Goal: Information Seeking & Learning: Learn about a topic

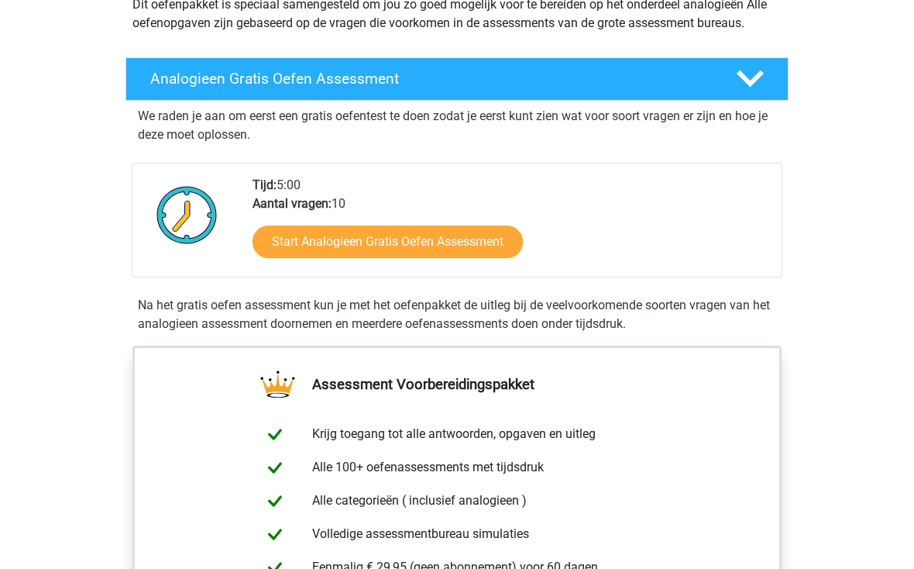
scroll to position [199, 0]
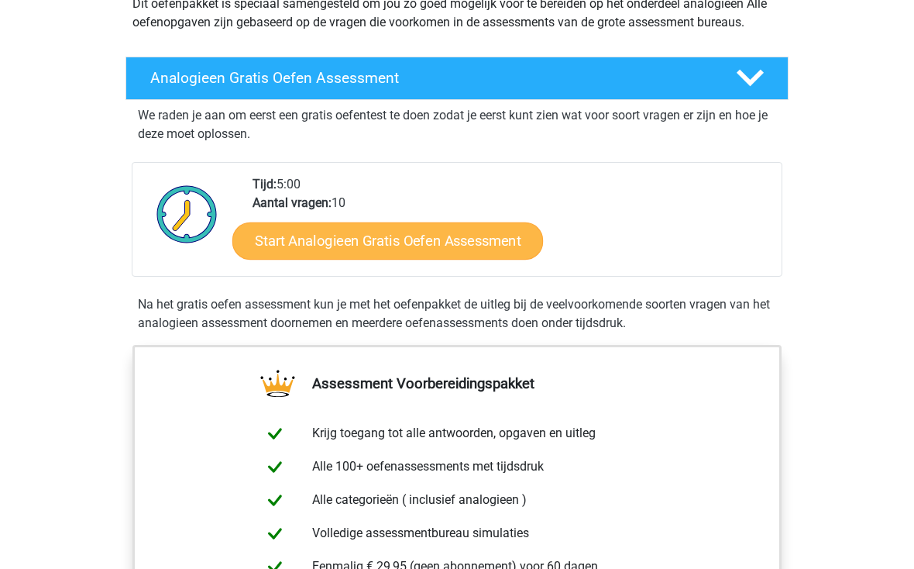
click at [329, 249] on link "Start Analogieen Gratis Oefen Assessment" at bounding box center [387, 240] width 311 height 37
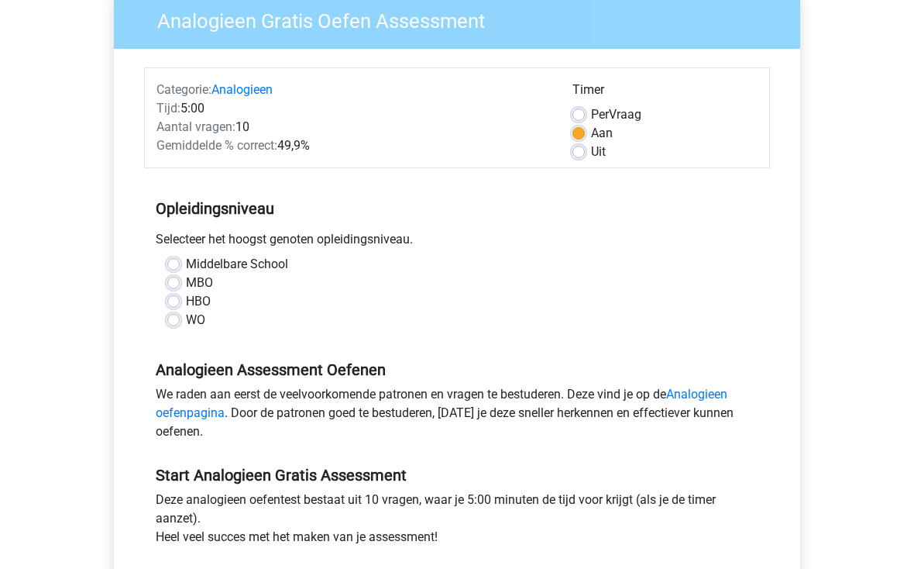
scroll to position [149, 0]
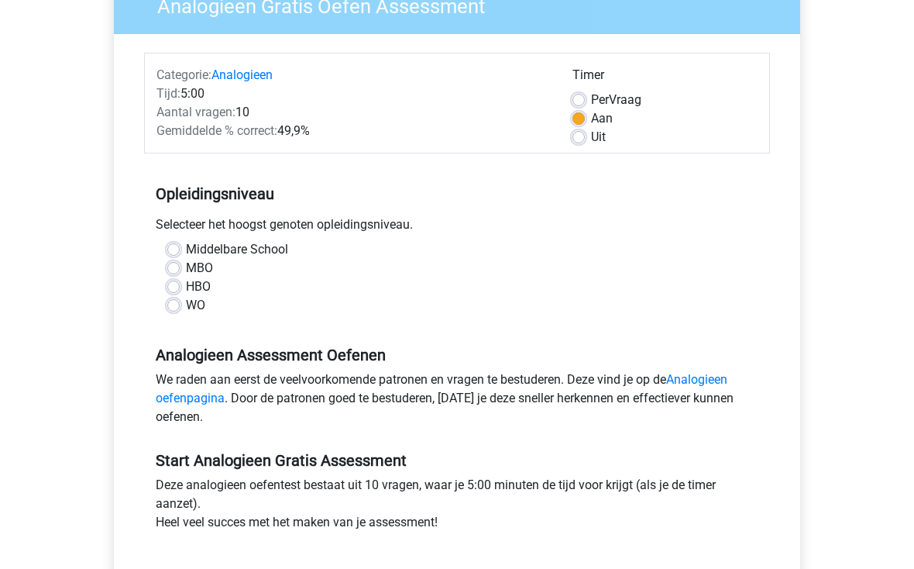
click at [186, 304] on label "WO" at bounding box center [195, 305] width 19 height 19
click at [173, 304] on input "WO" at bounding box center [173, 303] width 12 height 15
radio input "true"
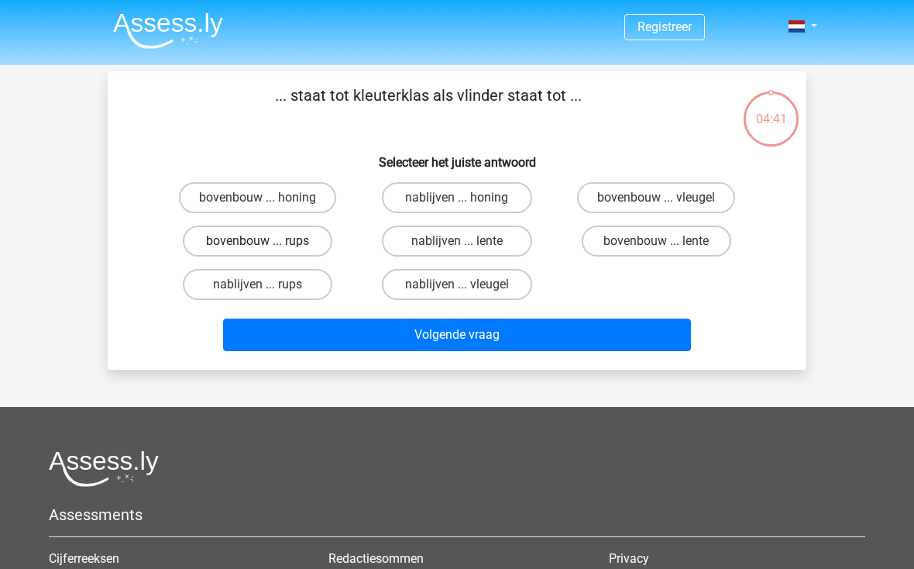
click at [214, 234] on label "bovenbouw ... rups" at bounding box center [258, 240] width 150 height 31
click at [258, 241] on input "bovenbouw ... rups" at bounding box center [263, 246] width 10 height 10
radio input "true"
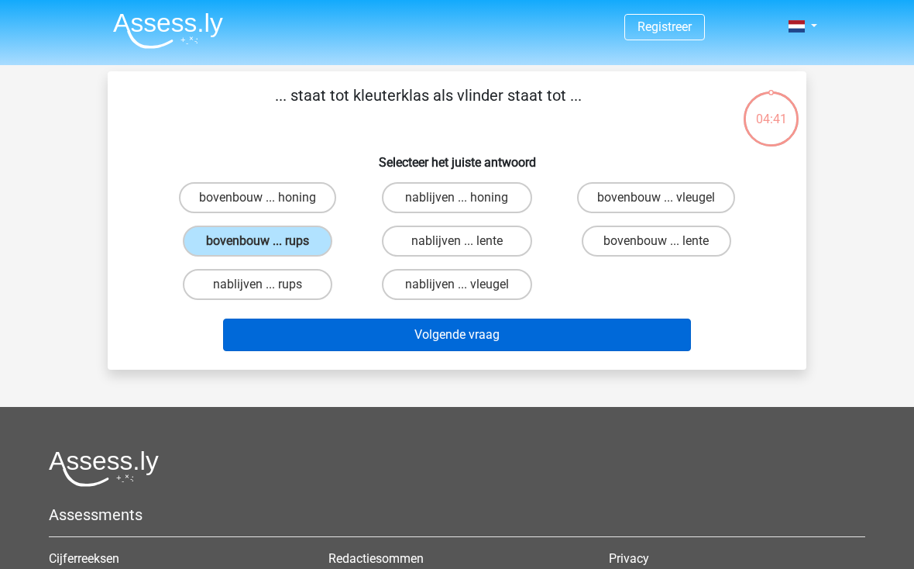
click at [277, 338] on button "Volgende vraag" at bounding box center [457, 334] width 469 height 33
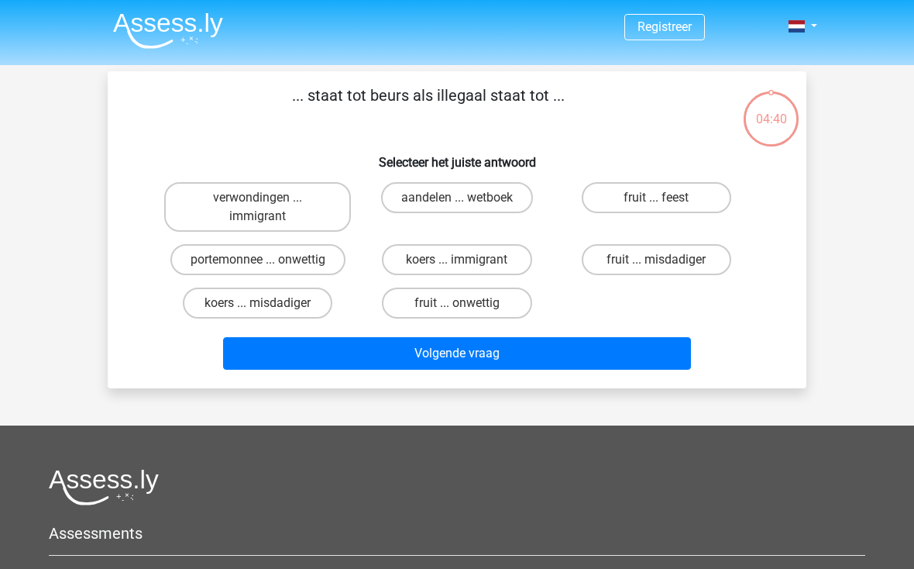
scroll to position [71, 0]
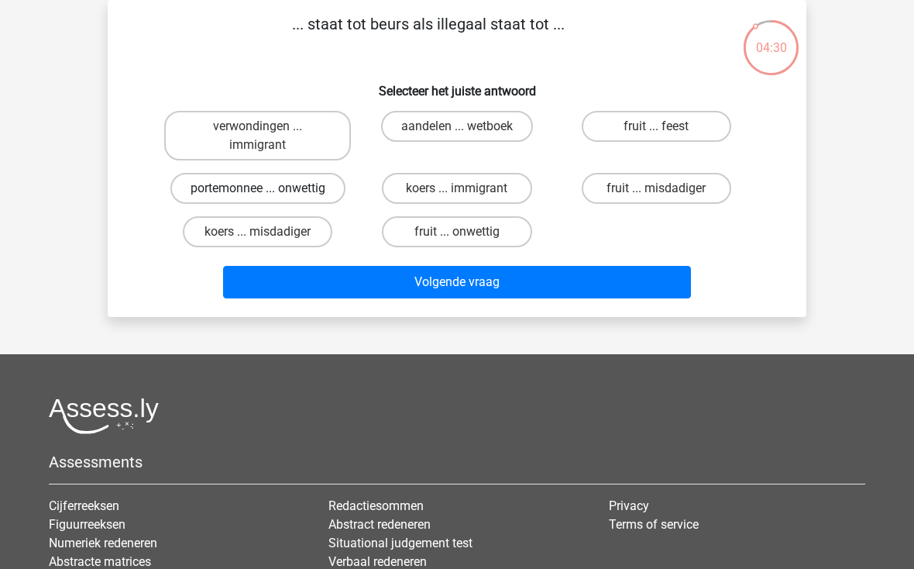
click at [207, 188] on label "portemonnee ... onwettig" at bounding box center [257, 188] width 175 height 31
click at [258, 188] on input "portemonnee ... onwettig" at bounding box center [263, 193] width 10 height 10
radio input "true"
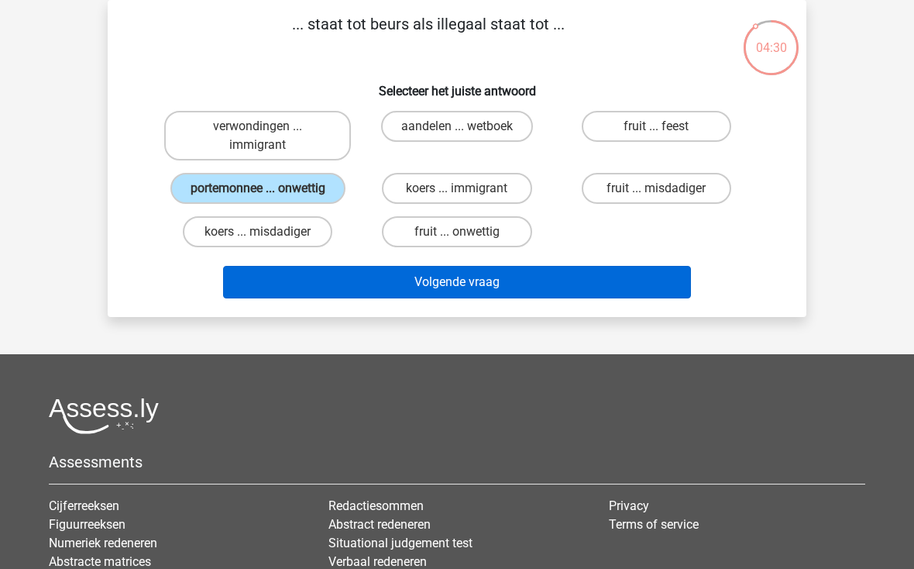
click at [270, 295] on button "Volgende vraag" at bounding box center [457, 282] width 469 height 33
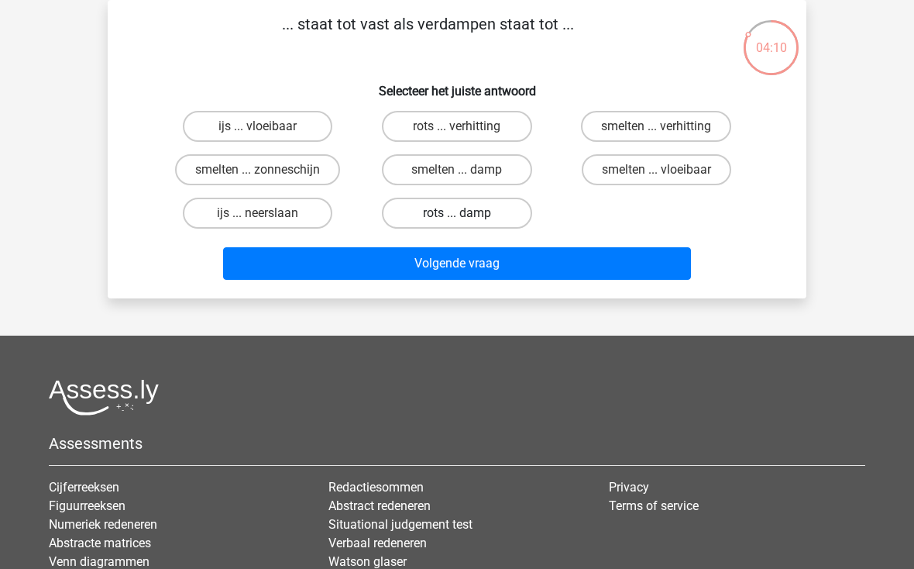
click at [439, 208] on label "rots ... damp" at bounding box center [457, 213] width 150 height 31
click at [457, 213] on input "rots ... damp" at bounding box center [462, 218] width 10 height 10
radio input "true"
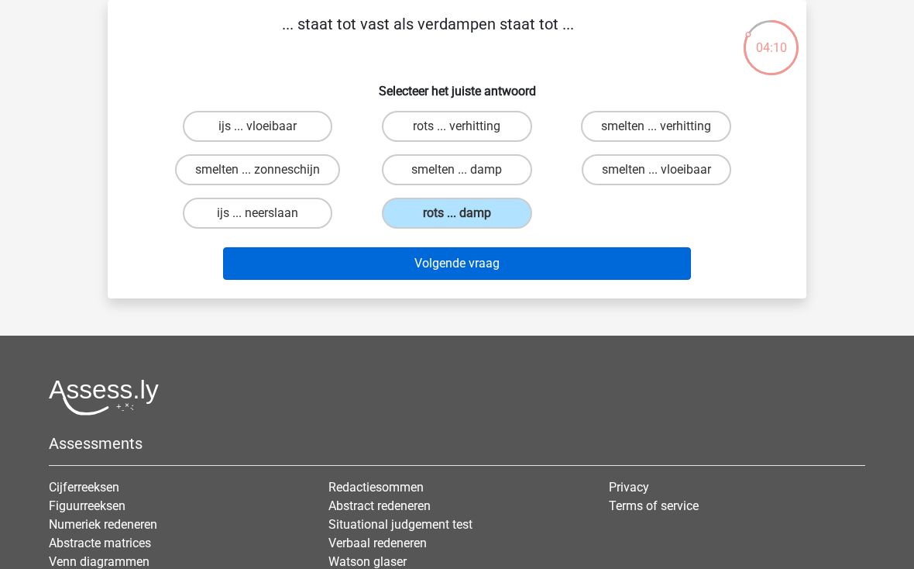
click at [395, 263] on button "Volgende vraag" at bounding box center [457, 263] width 469 height 33
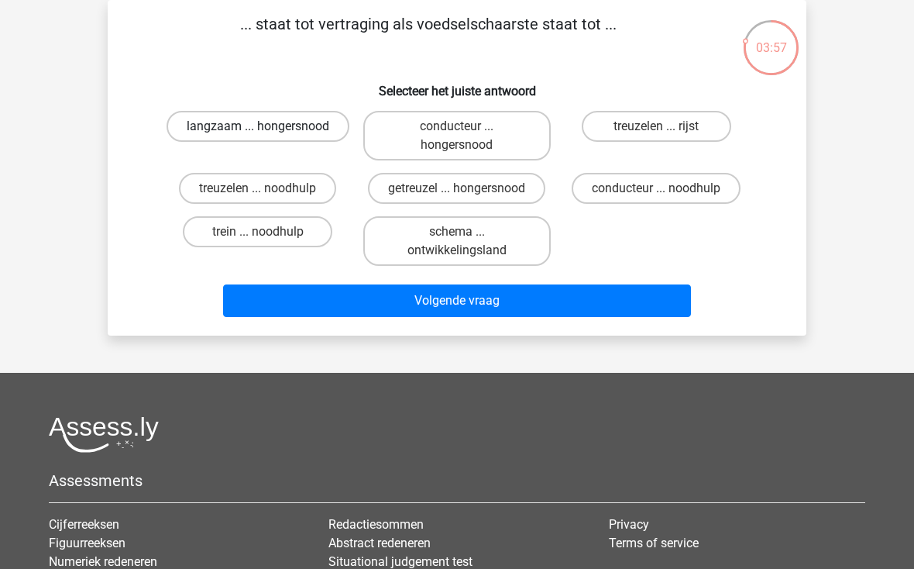
click at [205, 131] on label "langzaam ... hongersnood" at bounding box center [258, 126] width 183 height 31
click at [258, 131] on input "langzaam ... hongersnood" at bounding box center [263, 131] width 10 height 10
radio input "true"
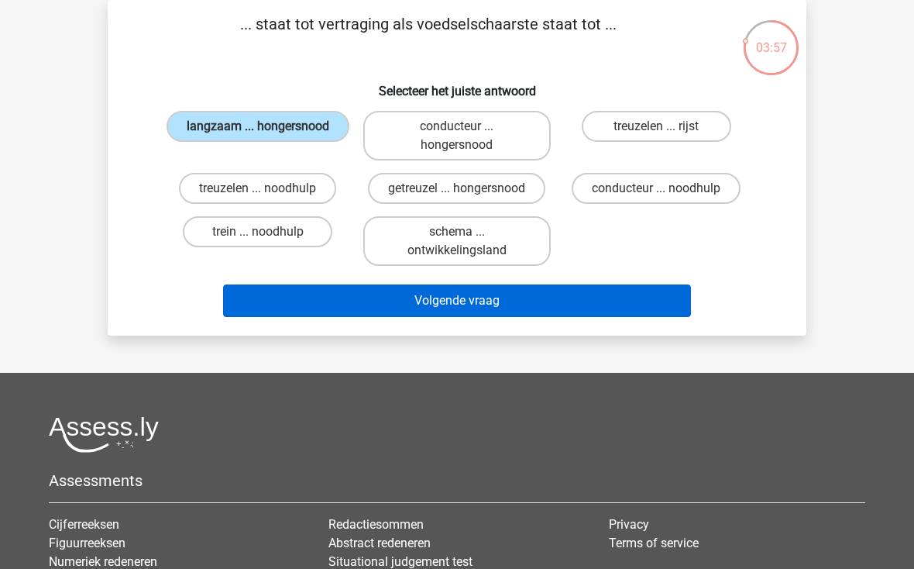
click at [284, 298] on button "Volgende vraag" at bounding box center [457, 300] width 469 height 33
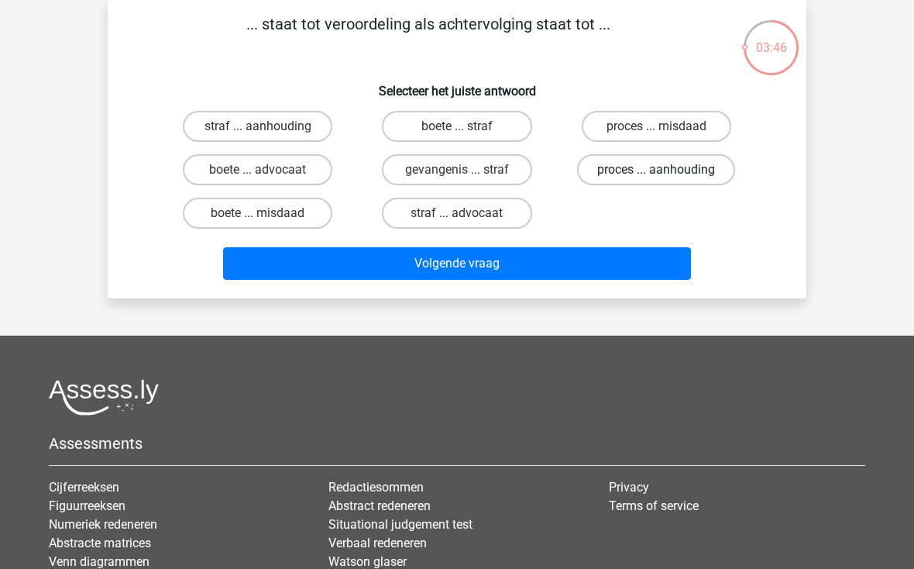
click at [690, 174] on label "proces ... aanhouding" at bounding box center [656, 169] width 158 height 31
click at [666, 174] on input "proces ... aanhouding" at bounding box center [661, 175] width 10 height 10
radio input "true"
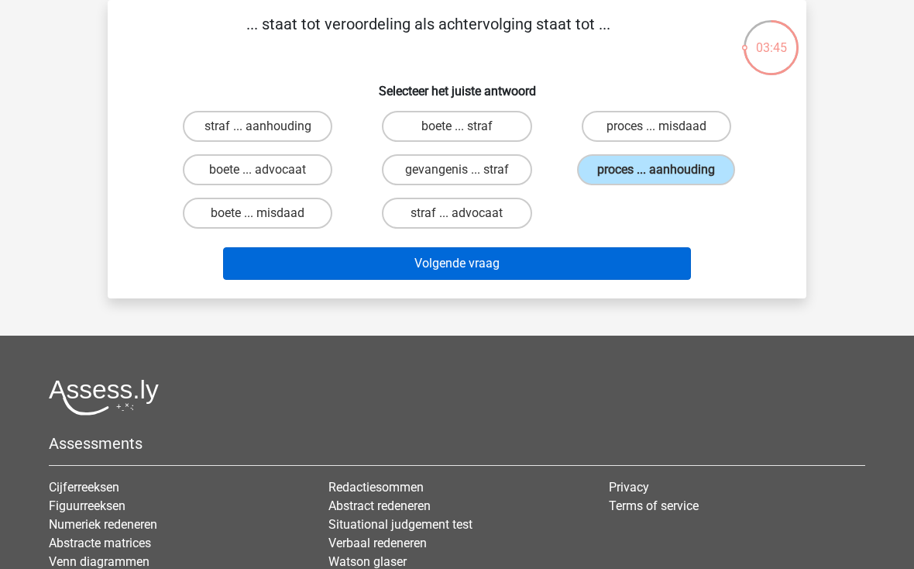
click at [551, 249] on button "Volgende vraag" at bounding box center [457, 263] width 469 height 33
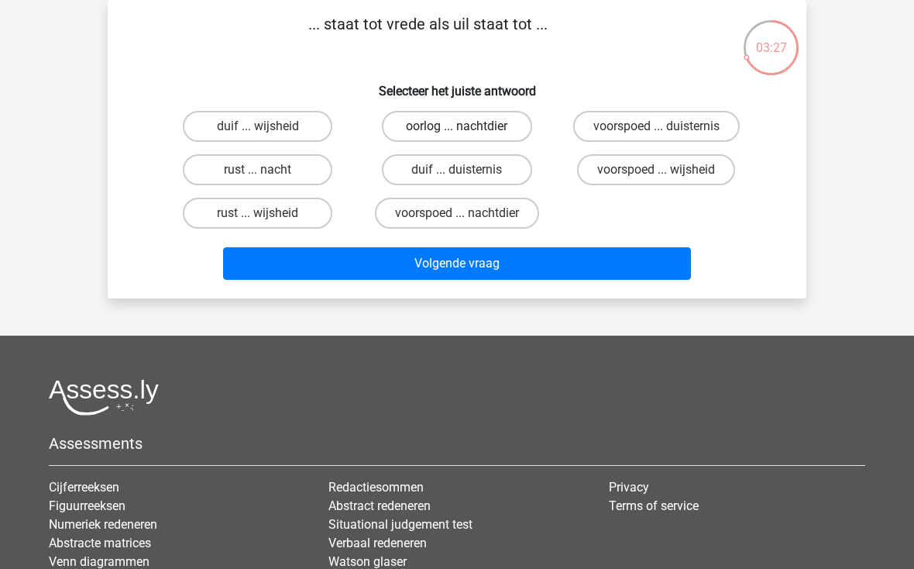
click at [422, 122] on label "oorlog ... nachtdier" at bounding box center [457, 126] width 150 height 31
click at [457, 126] on input "oorlog ... nachtdier" at bounding box center [462, 131] width 10 height 10
radio input "true"
click at [647, 173] on label "voorspoed ... wijsheid" at bounding box center [656, 169] width 158 height 31
click at [656, 173] on input "voorspoed ... wijsheid" at bounding box center [661, 175] width 10 height 10
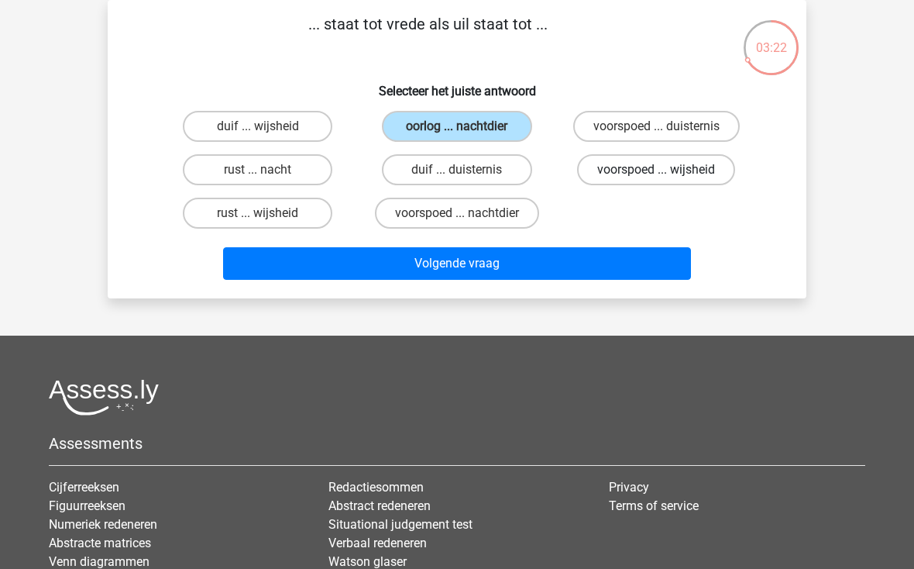
radio input "true"
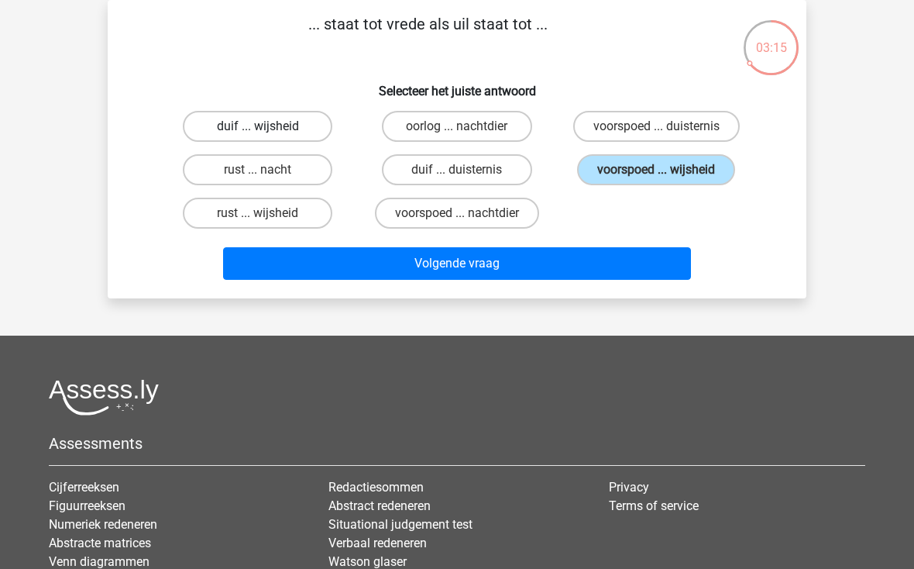
click at [254, 119] on label "duif ... wijsheid" at bounding box center [258, 126] width 150 height 31
click at [258, 126] on input "duif ... wijsheid" at bounding box center [263, 131] width 10 height 10
radio input "true"
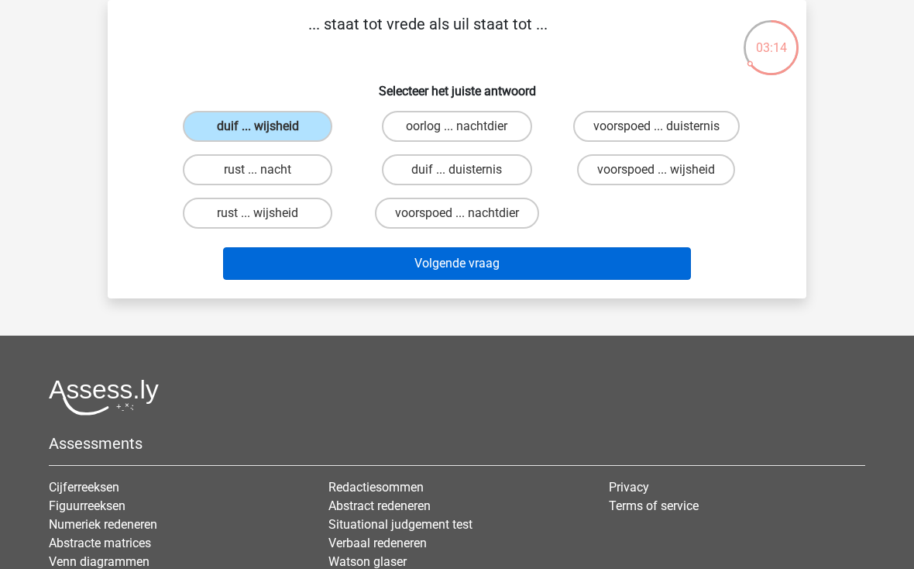
click at [333, 247] on button "Volgende vraag" at bounding box center [457, 263] width 469 height 33
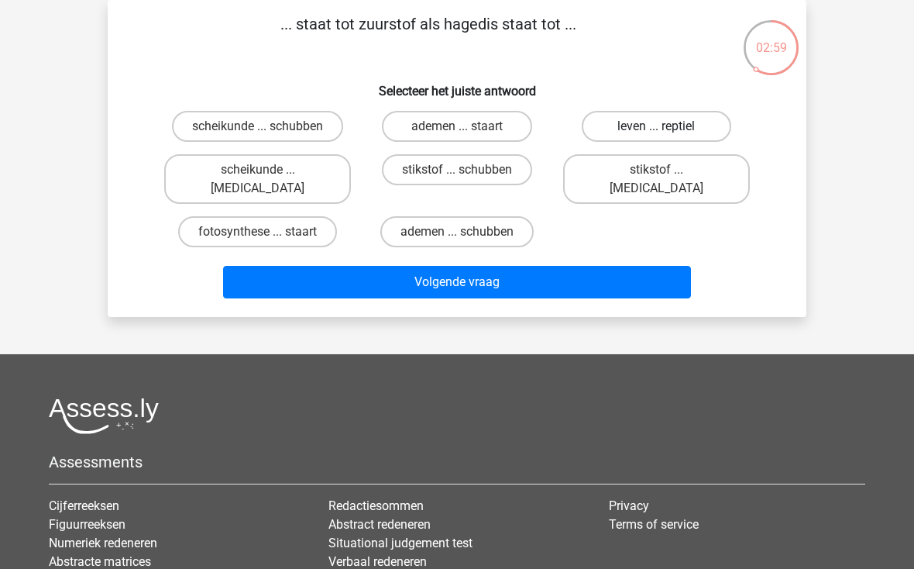
click at [621, 134] on label "leven ... reptiel" at bounding box center [657, 126] width 150 height 31
click at [656, 134] on input "leven ... reptiel" at bounding box center [661, 131] width 10 height 10
radio input "true"
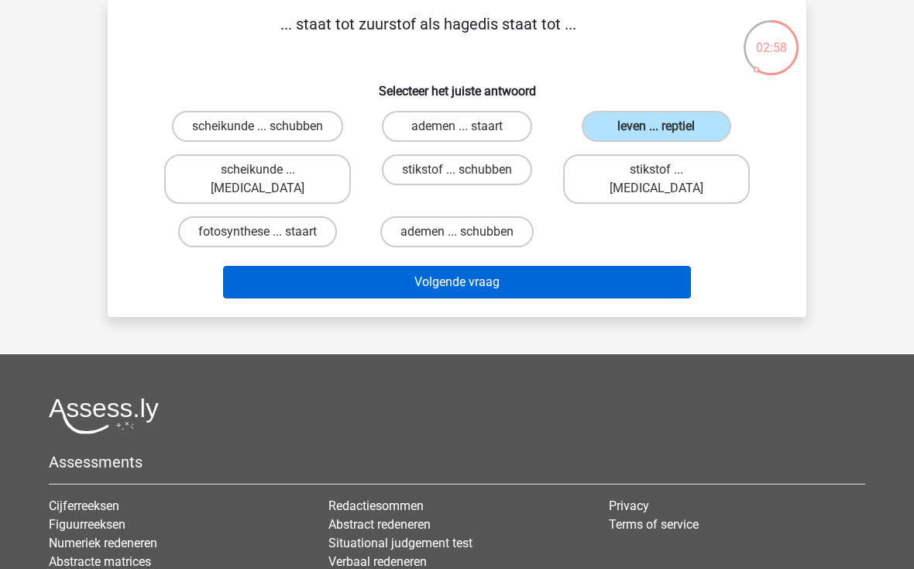
click at [480, 269] on button "Volgende vraag" at bounding box center [457, 282] width 469 height 33
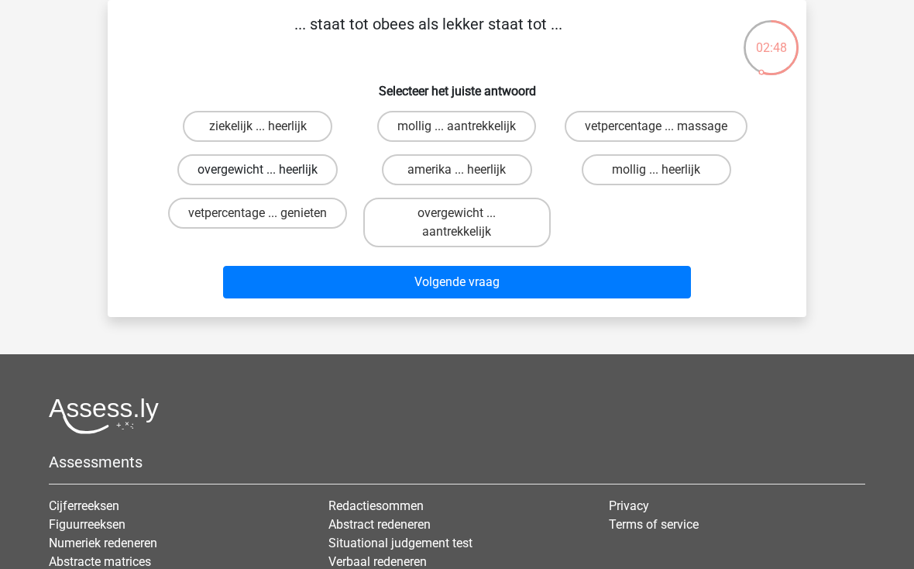
click at [234, 172] on label "overgewicht ... heerlijk" at bounding box center [257, 169] width 160 height 31
click at [258, 172] on input "overgewicht ... heerlijk" at bounding box center [263, 175] width 10 height 10
radio input "true"
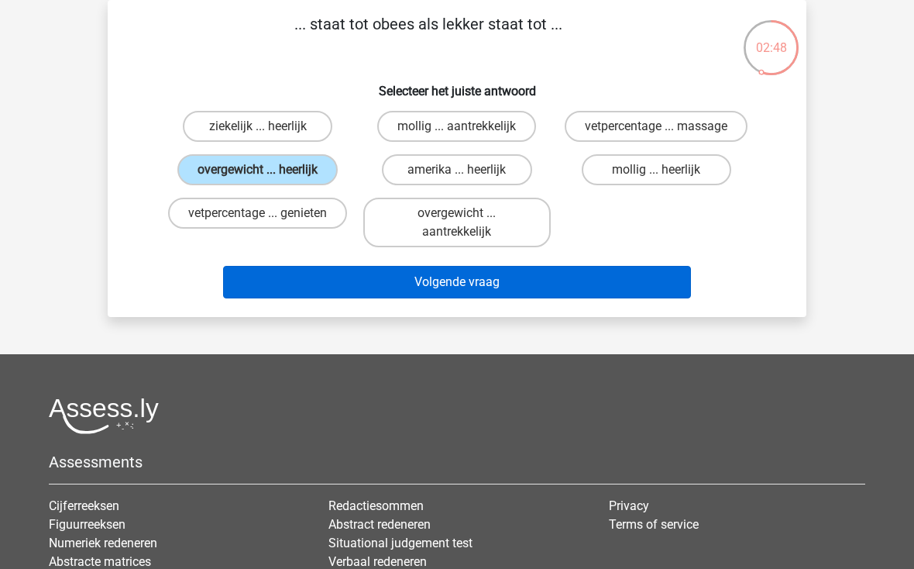
click at [345, 288] on button "Volgende vraag" at bounding box center [457, 282] width 469 height 33
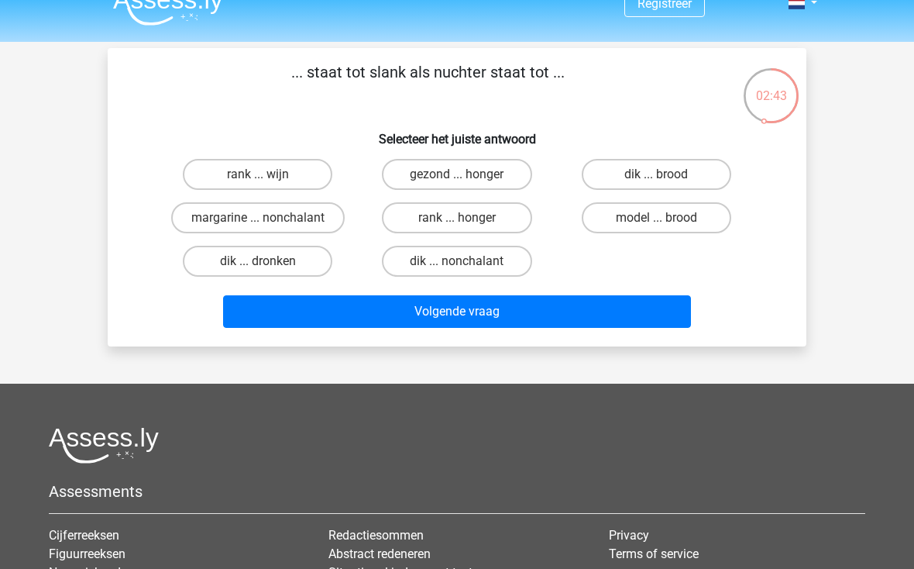
scroll to position [14, 0]
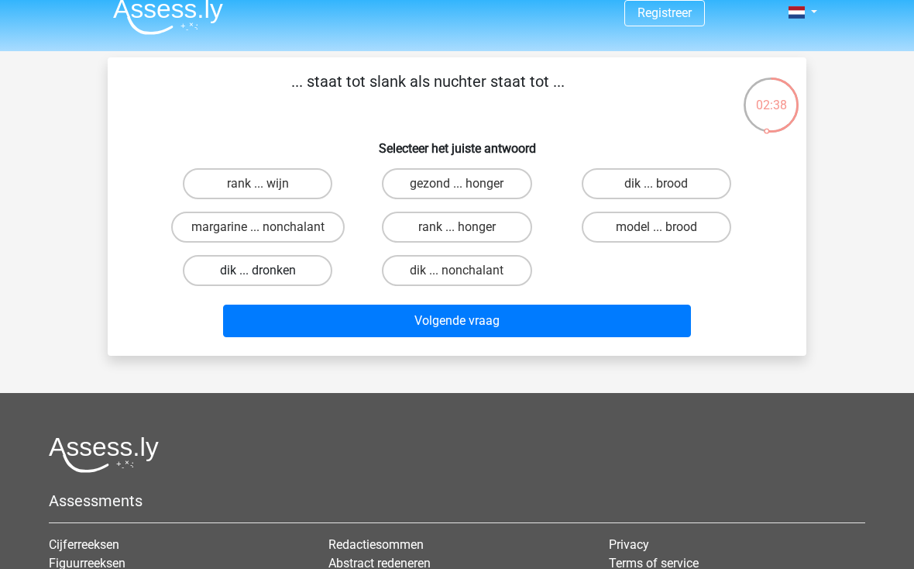
click at [216, 268] on label "dik ... dronken" at bounding box center [258, 270] width 150 height 31
click at [258, 270] on input "dik ... dronken" at bounding box center [263, 275] width 10 height 10
radio input "true"
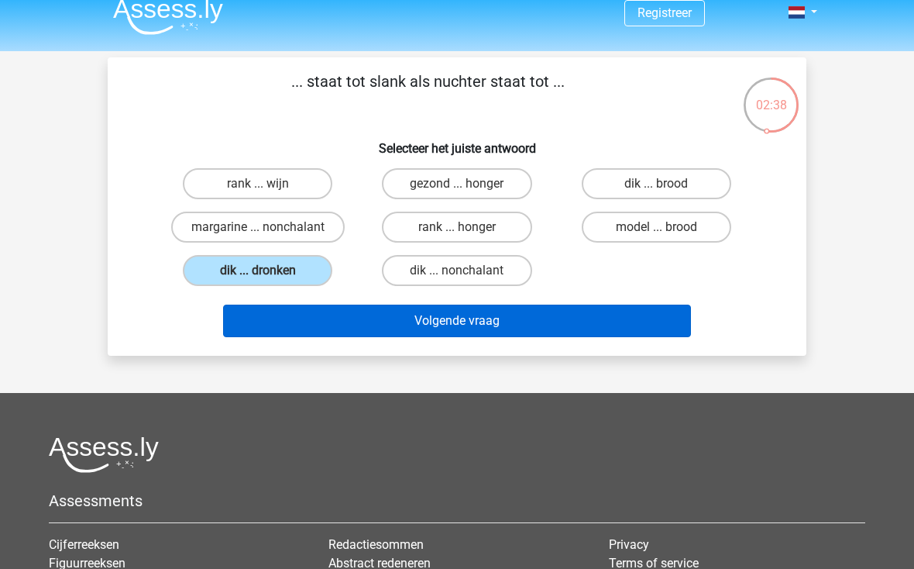
click at [275, 318] on button "Volgende vraag" at bounding box center [457, 321] width 469 height 33
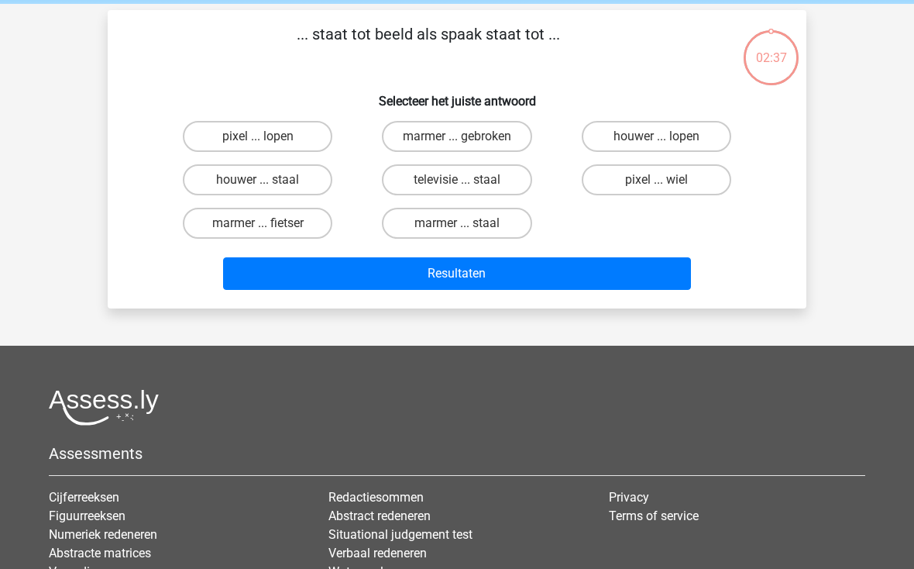
scroll to position [71, 0]
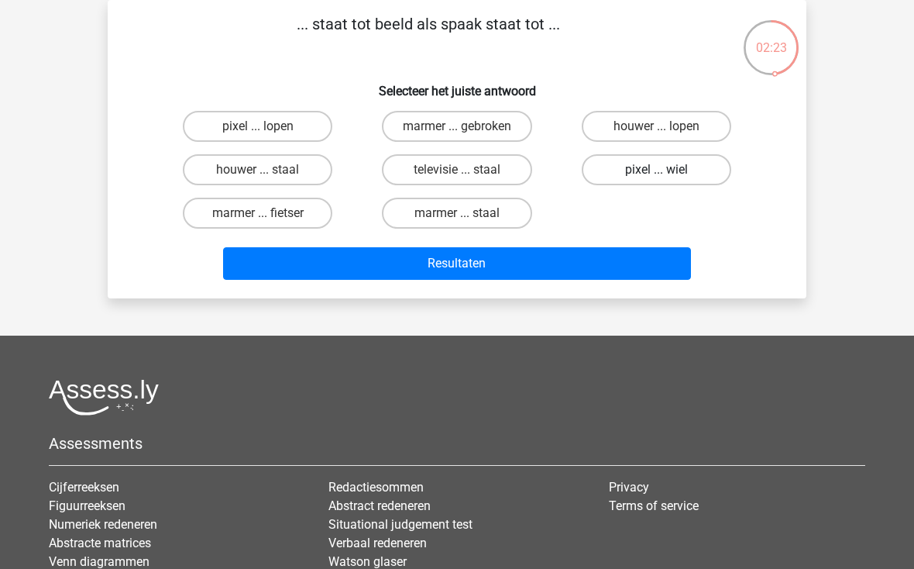
click at [614, 164] on label "pixel ... wiel" at bounding box center [657, 169] width 150 height 31
click at [656, 170] on input "pixel ... wiel" at bounding box center [661, 175] width 10 height 10
radio input "true"
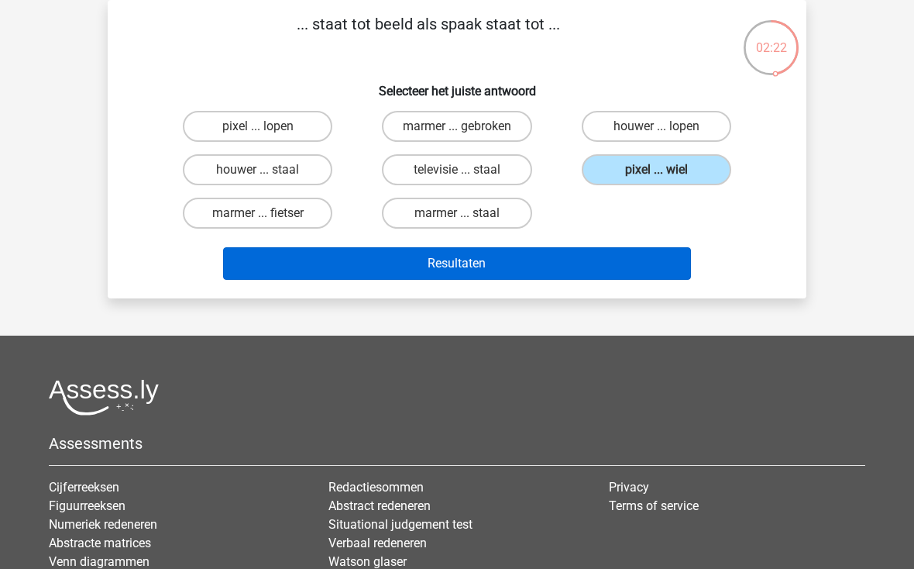
click at [510, 259] on button "Resultaten" at bounding box center [457, 263] width 469 height 33
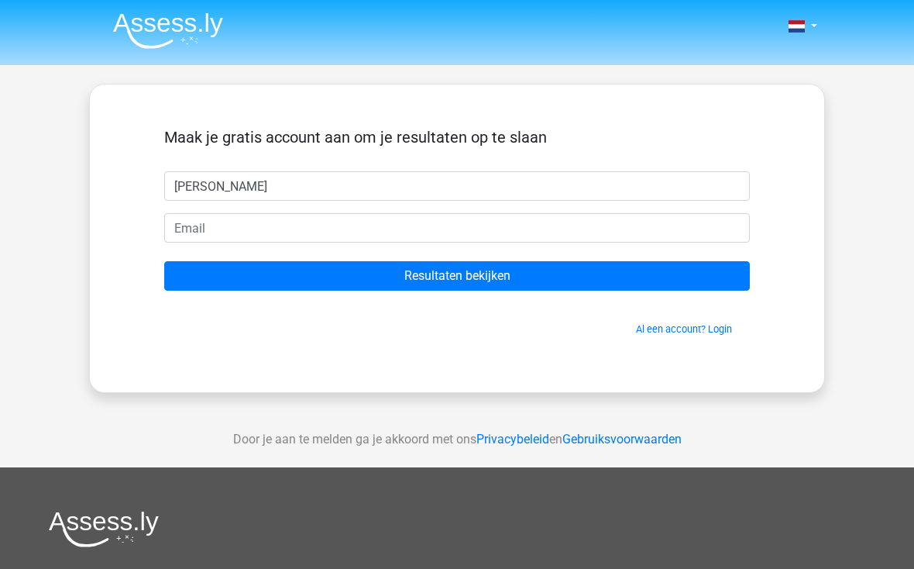
type input "[PERSON_NAME]"
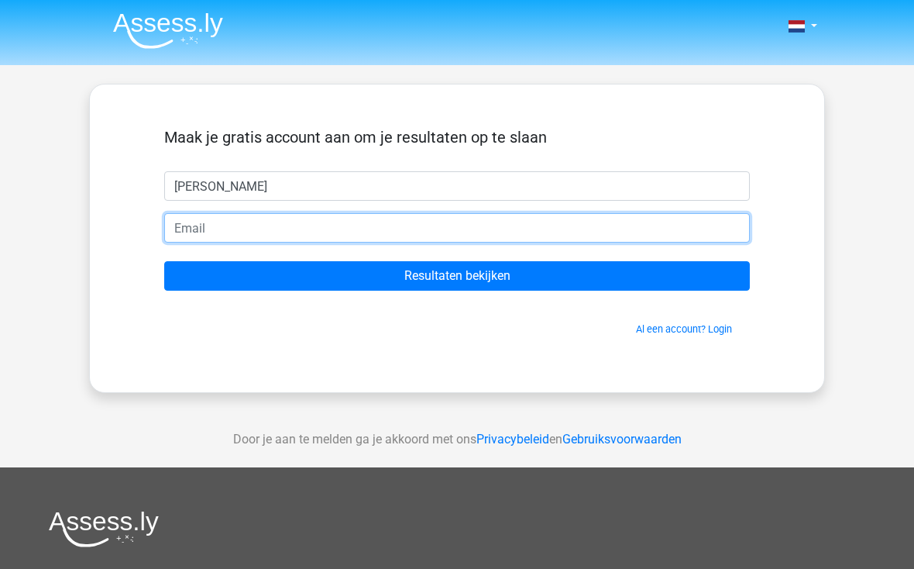
click at [196, 216] on input "email" at bounding box center [457, 227] width 586 height 29
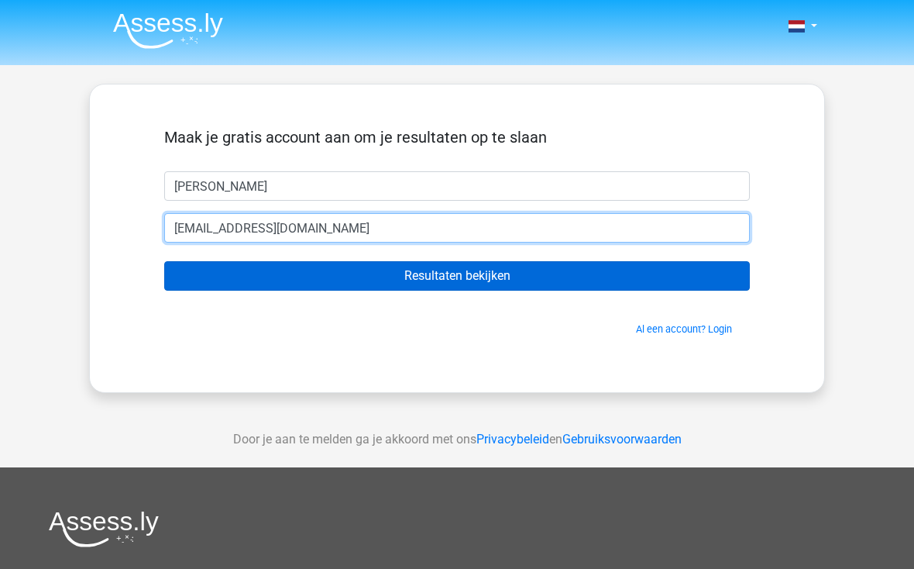
type input "cheryl1991@live.nl"
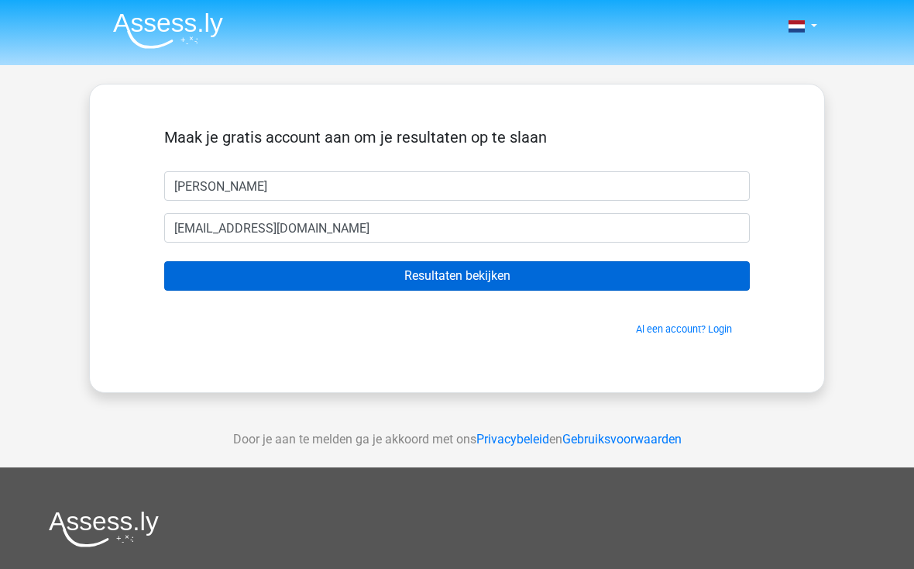
click at [204, 271] on input "Resultaten bekijken" at bounding box center [457, 275] width 586 height 29
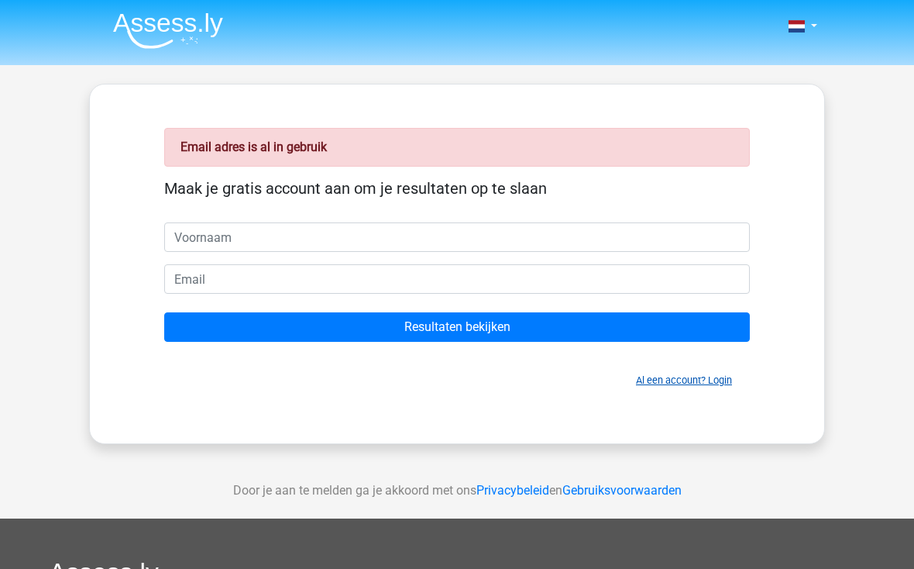
click at [658, 374] on link "Al een account? Login" at bounding box center [684, 380] width 96 height 12
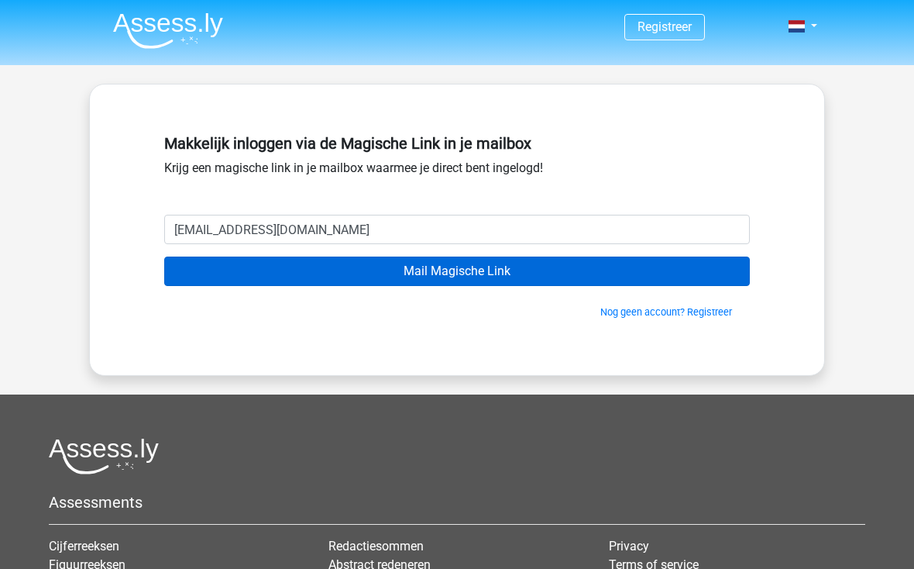
type input "[EMAIL_ADDRESS][DOMAIN_NAME]"
click at [215, 261] on input "Mail Magische Link" at bounding box center [457, 270] width 586 height 29
